Goal: Navigation & Orientation: Find specific page/section

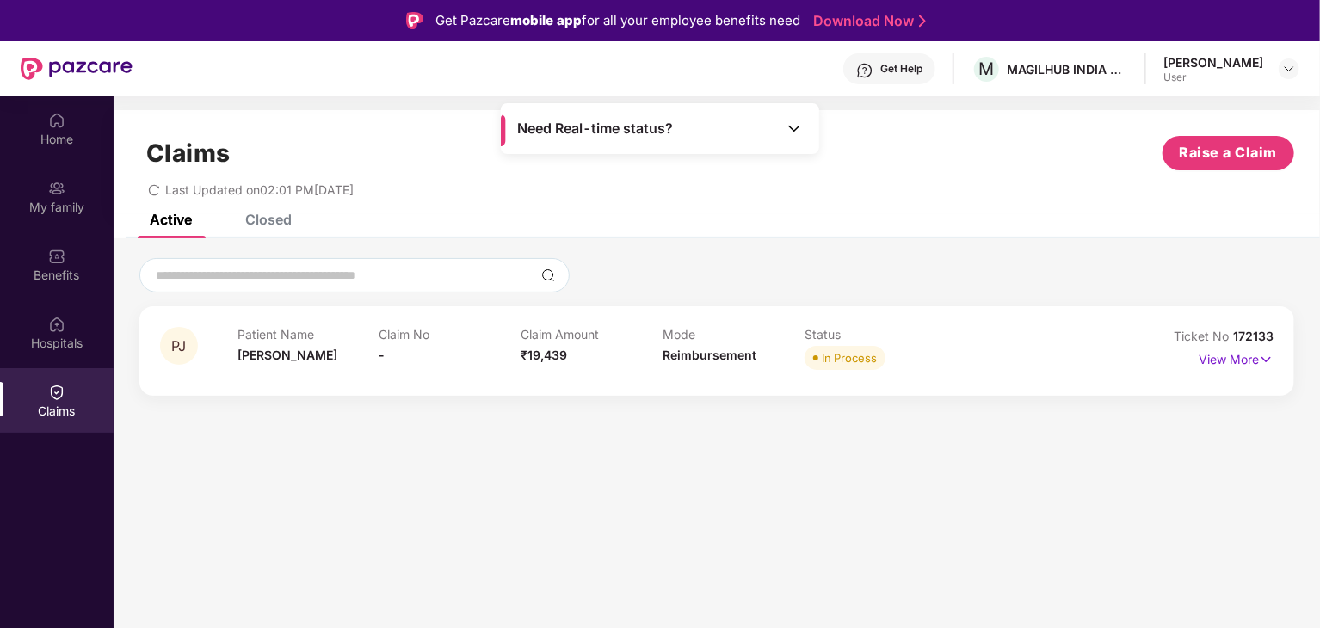
click at [914, 76] on div "Get Help" at bounding box center [889, 68] width 92 height 31
click at [613, 477] on section "Claims Raise a Claim Last Updated on 02:01 PM[DATE] Active Closed PJ Patient Na…" at bounding box center [717, 410] width 1206 height 628
click at [1293, 70] on img at bounding box center [1289, 69] width 14 height 14
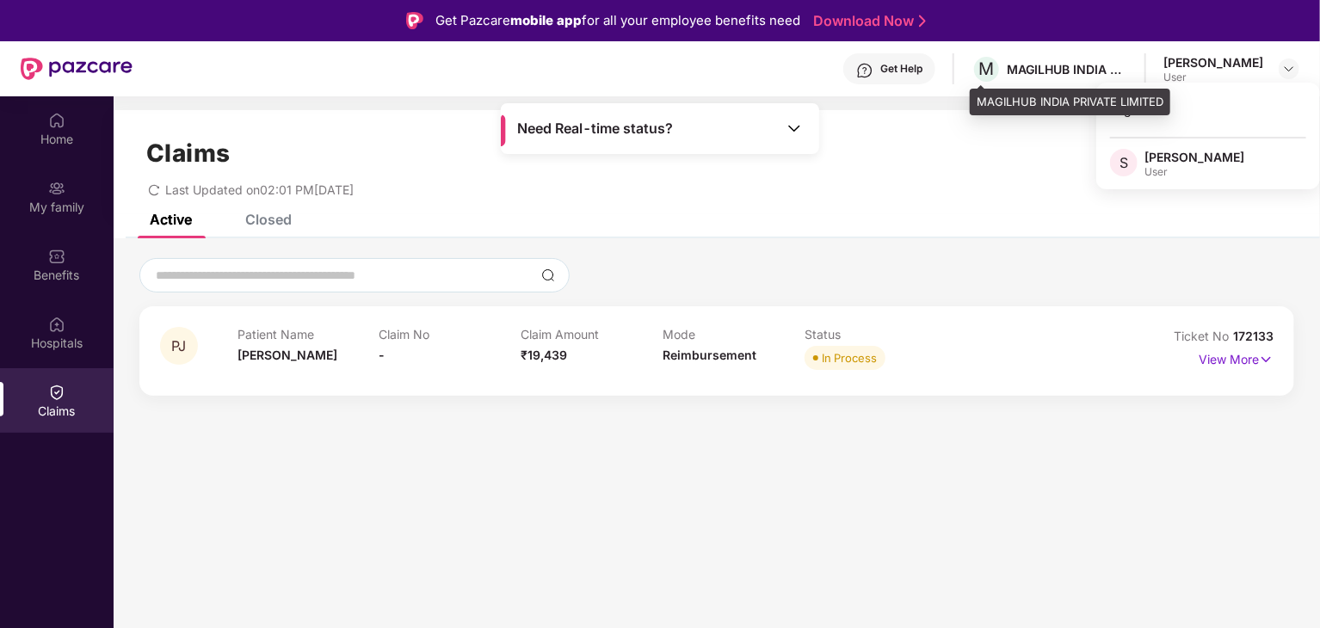
click at [1068, 70] on div "MAGILHUB INDIA PRIVATE LIMITED" at bounding box center [1067, 69] width 120 height 16
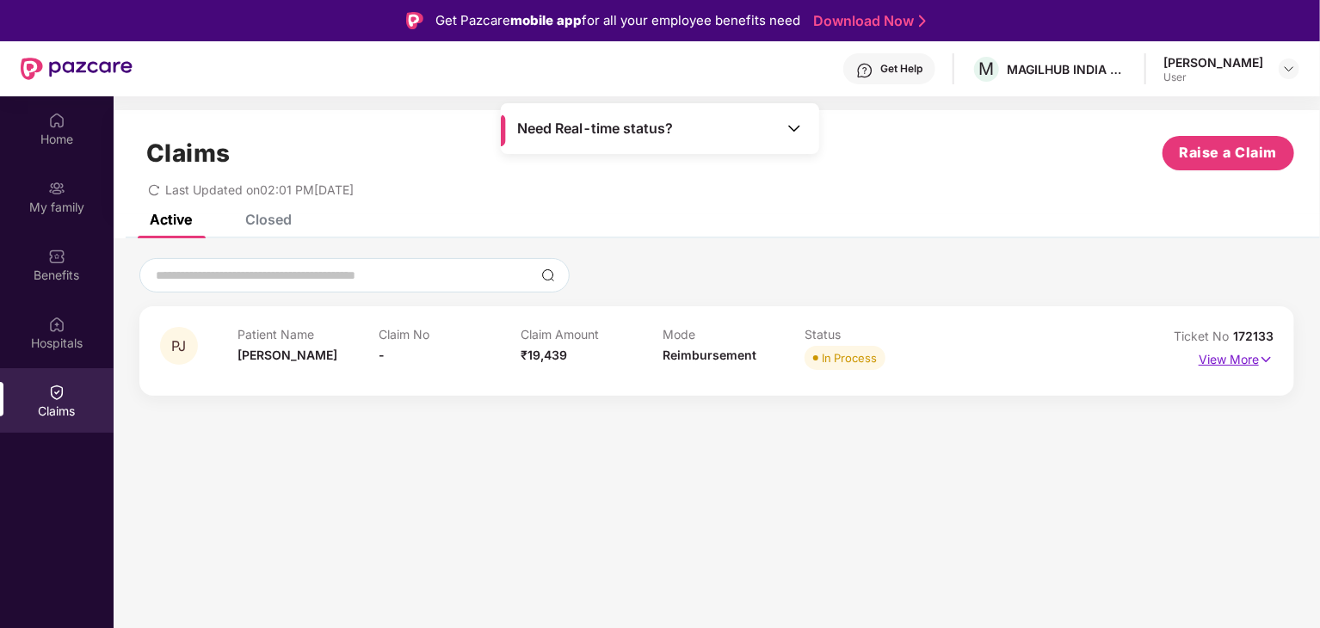
click at [1254, 355] on p "View More" at bounding box center [1235, 357] width 75 height 23
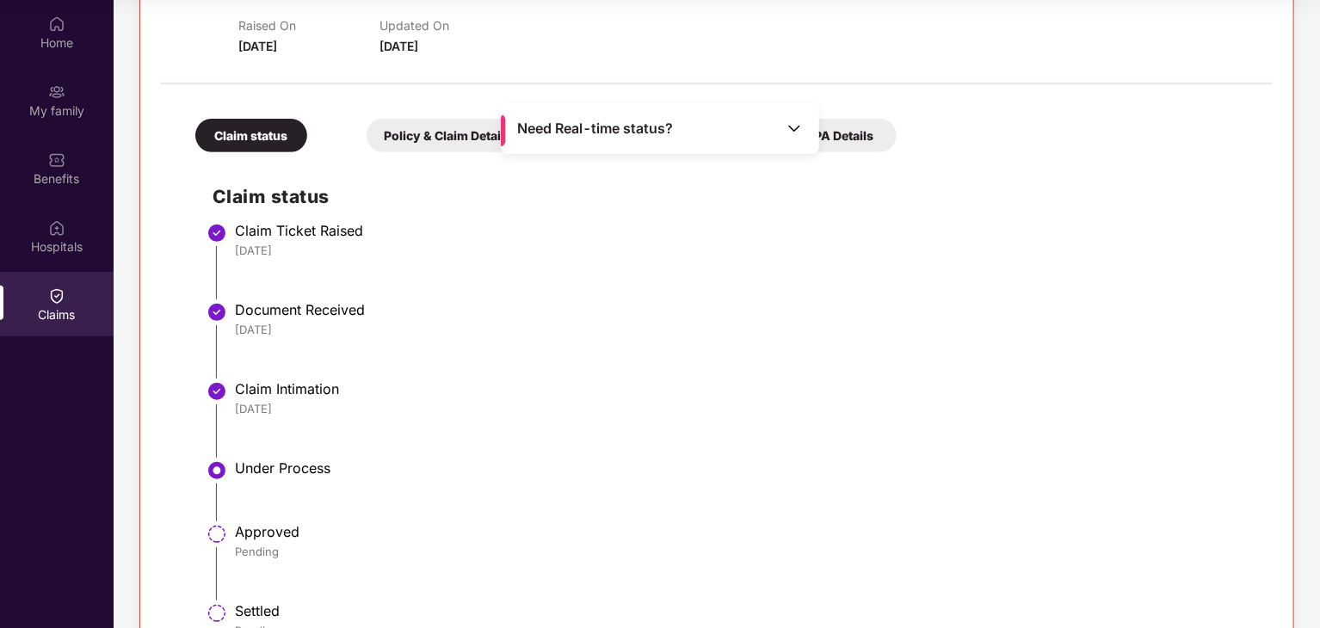
scroll to position [79, 0]
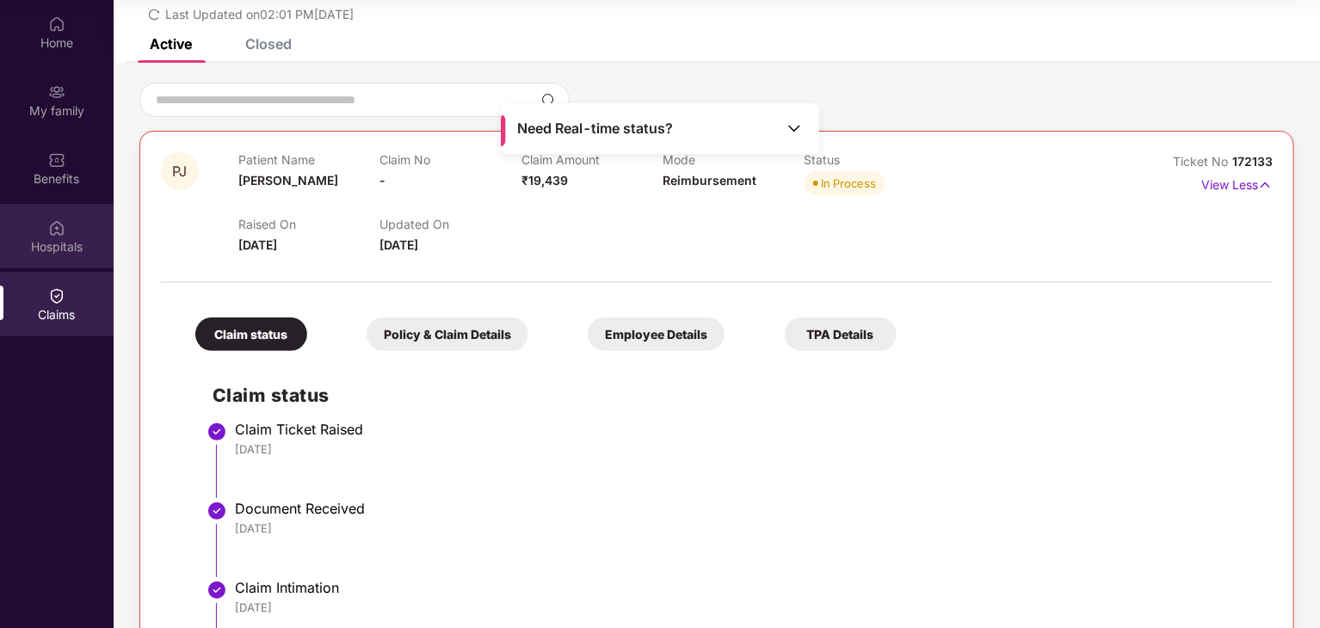
click at [61, 245] on div "Hospitals" at bounding box center [57, 246] width 114 height 17
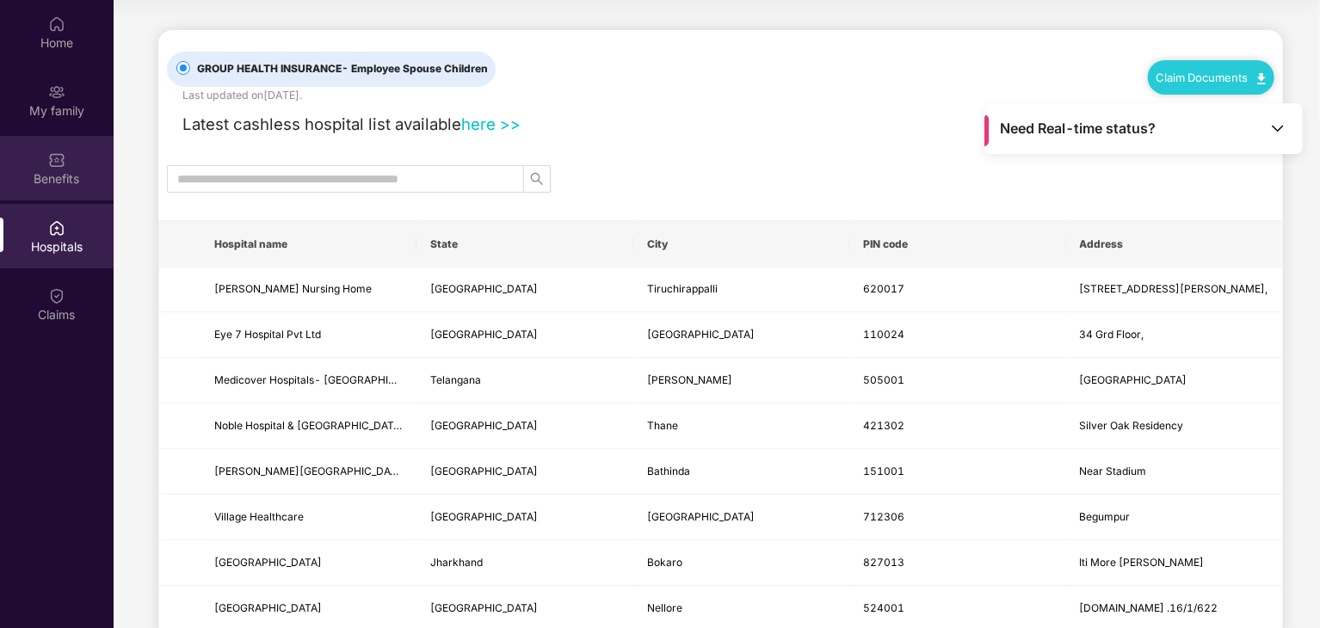
click at [65, 159] on img at bounding box center [56, 159] width 17 height 17
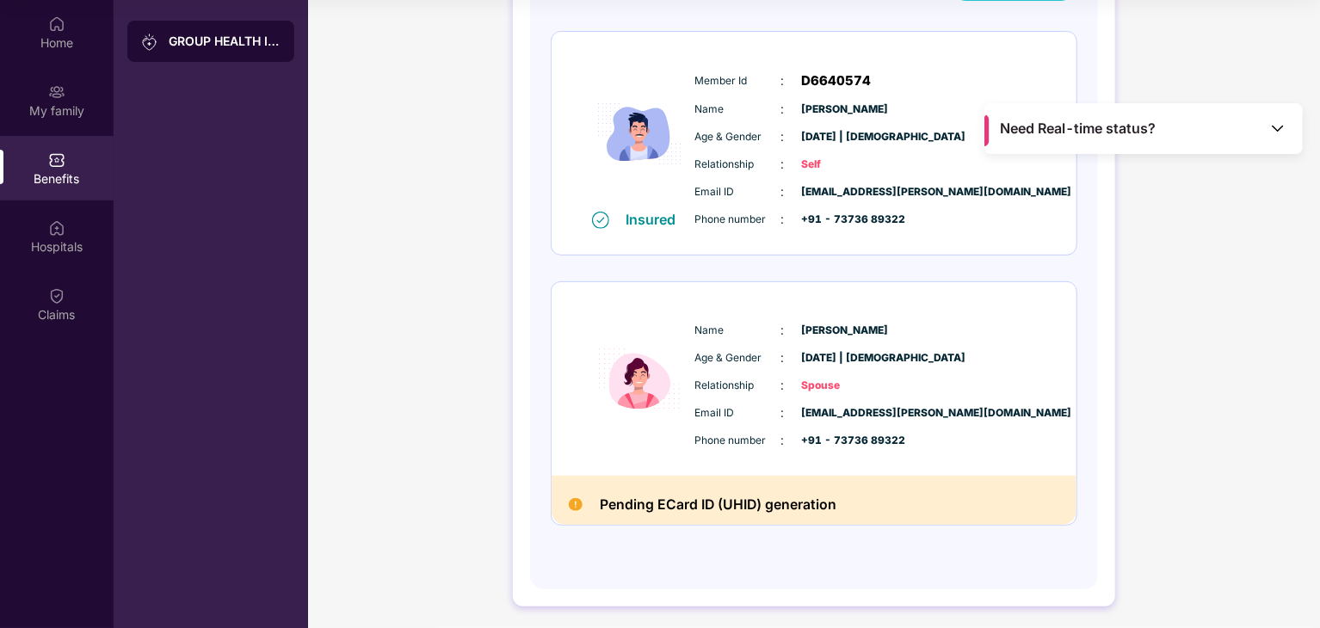
scroll to position [225, 0]
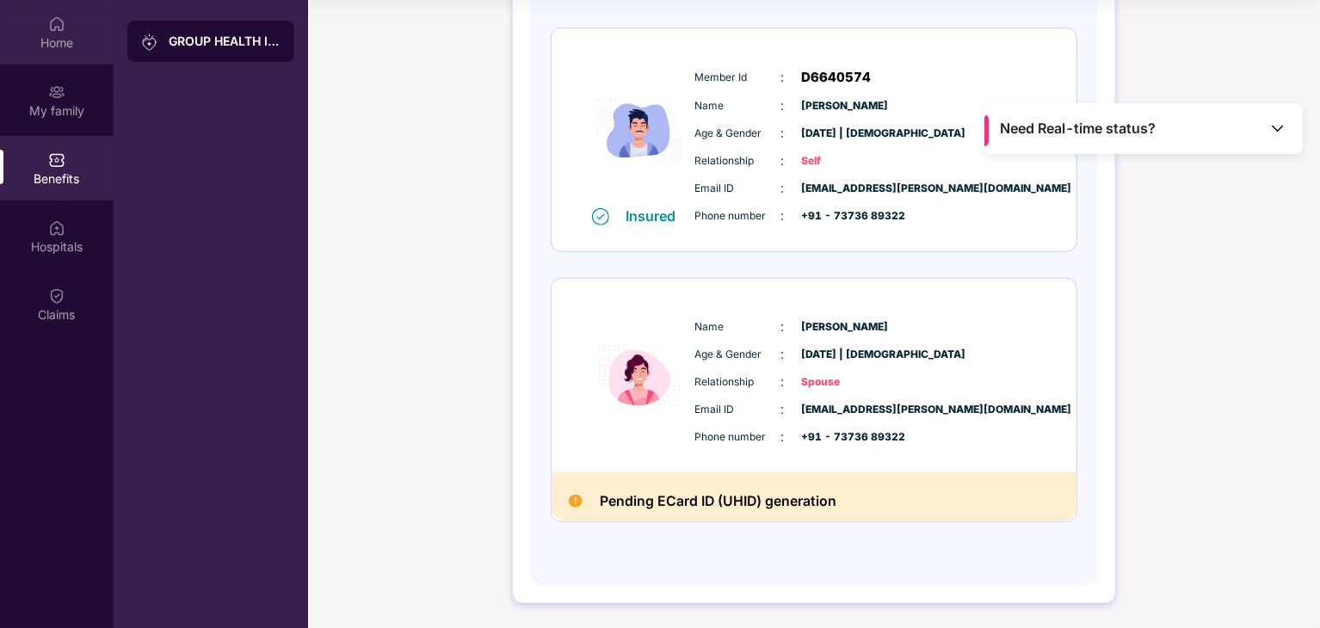
click at [44, 39] on div "Home" at bounding box center [57, 42] width 114 height 17
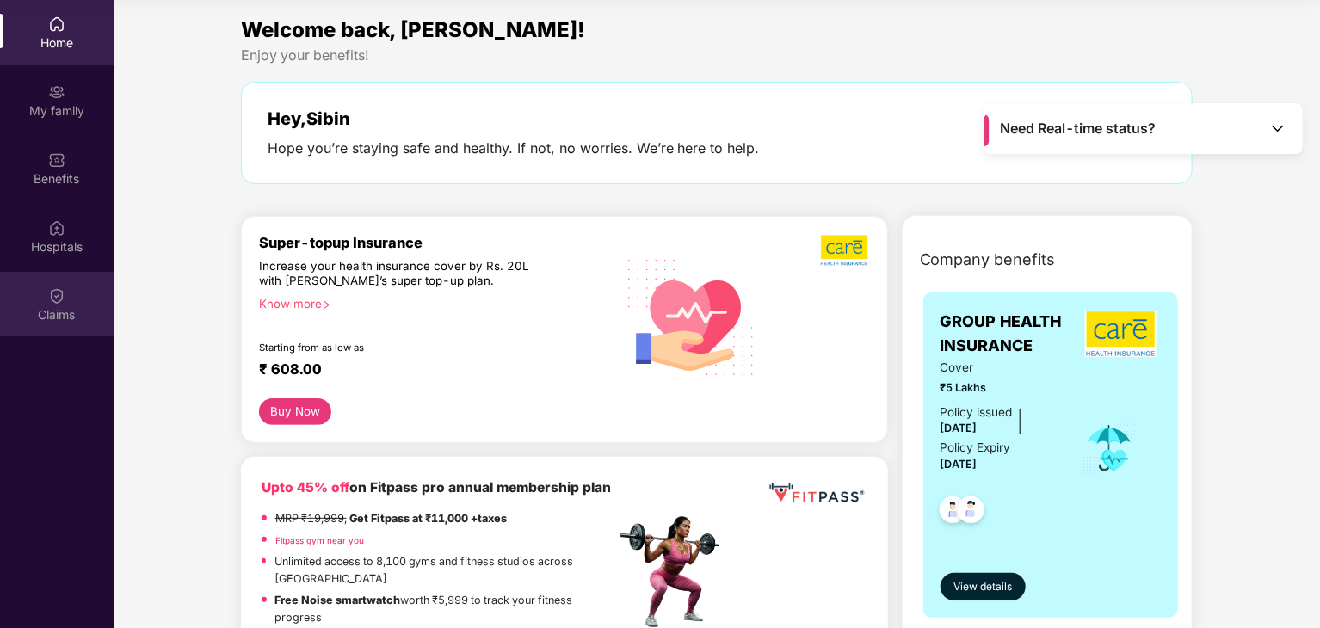
click at [46, 301] on div "Claims" at bounding box center [57, 304] width 114 height 65
